Goal: Find specific page/section: Find specific page/section

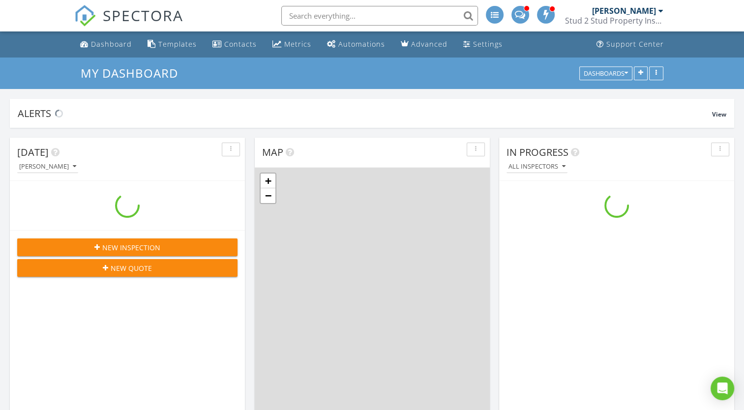
scroll to position [911, 760]
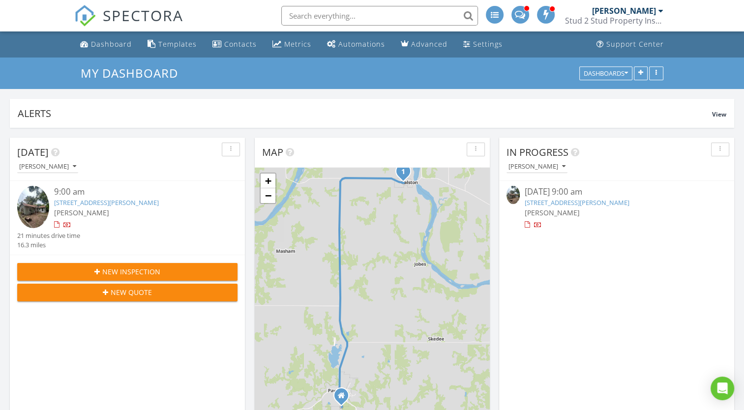
click at [104, 204] on link "[STREET_ADDRESS][PERSON_NAME]" at bounding box center [106, 202] width 105 height 9
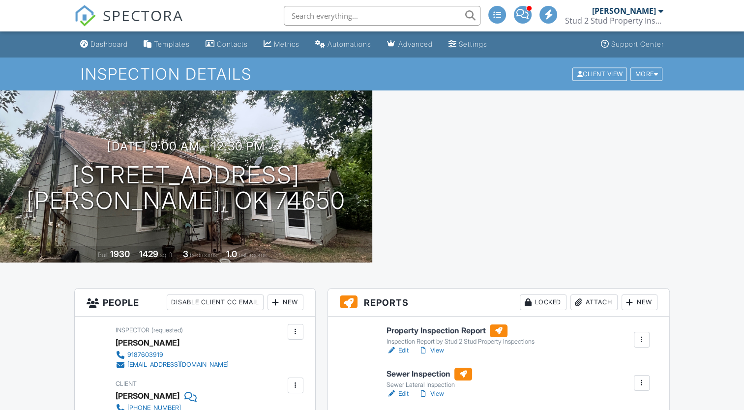
click at [419, 376] on h6 "Sewer Inspection" at bounding box center [430, 374] width 86 height 13
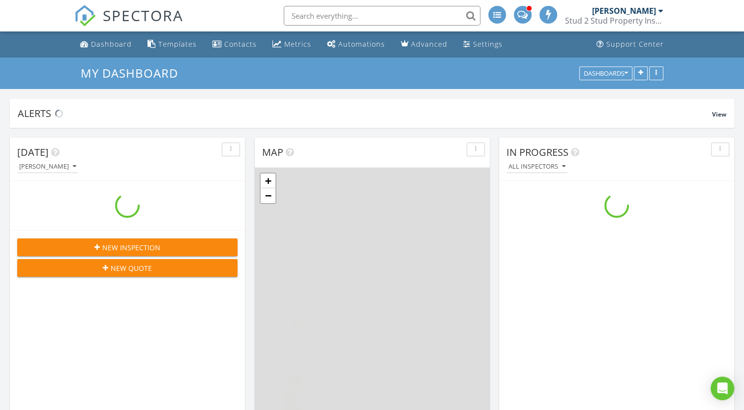
scroll to position [911, 760]
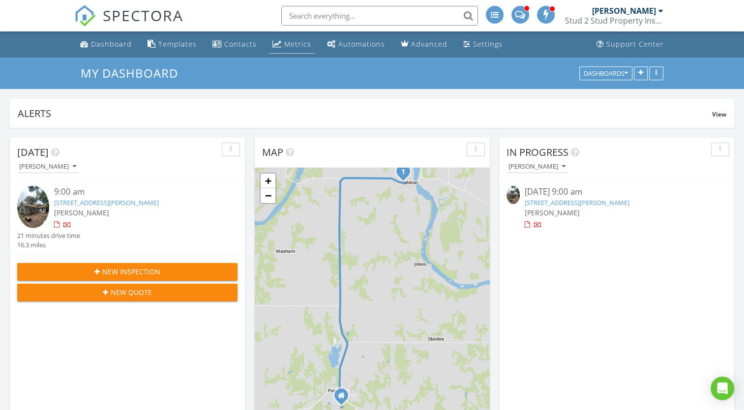
click at [288, 47] on div "Metrics" at bounding box center [297, 43] width 27 height 9
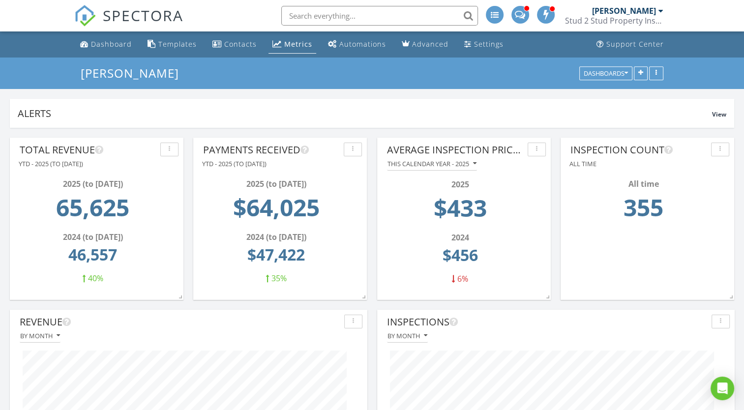
click at [518, 15] on span at bounding box center [520, 13] width 10 height 9
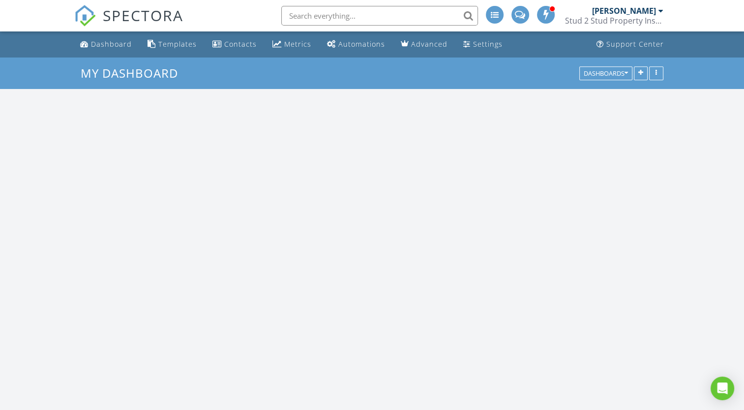
scroll to position [911, 760]
